Goal: Information Seeking & Learning: Learn about a topic

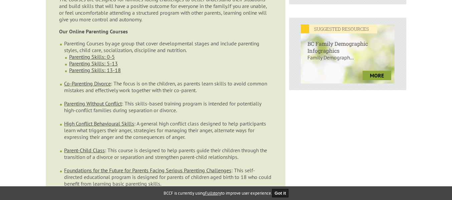
scroll to position [284, 0]
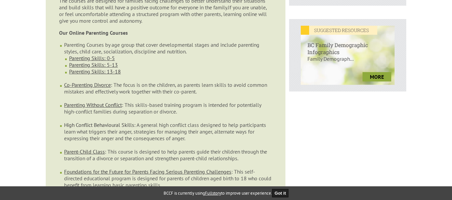
click at [105, 122] on link "High Conflict Behavioural Skills" at bounding box center [99, 125] width 70 height 7
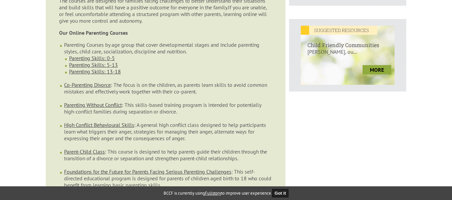
click at [205, 55] on li "Parenting Skills: 0-5" at bounding box center [170, 58] width 203 height 7
click at [384, 65] on link "more" at bounding box center [377, 69] width 29 height 9
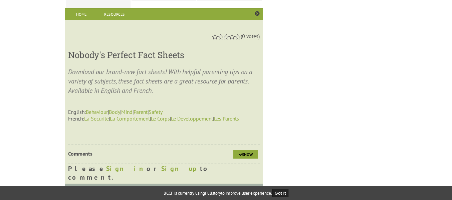
scroll to position [669, 0]
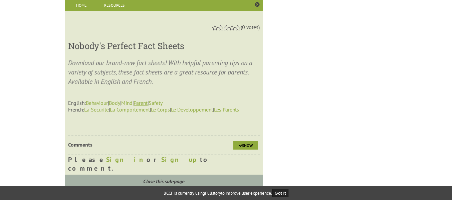
click at [148, 103] on link "Parent" at bounding box center [141, 103] width 14 height 7
